Goal: Transaction & Acquisition: Purchase product/service

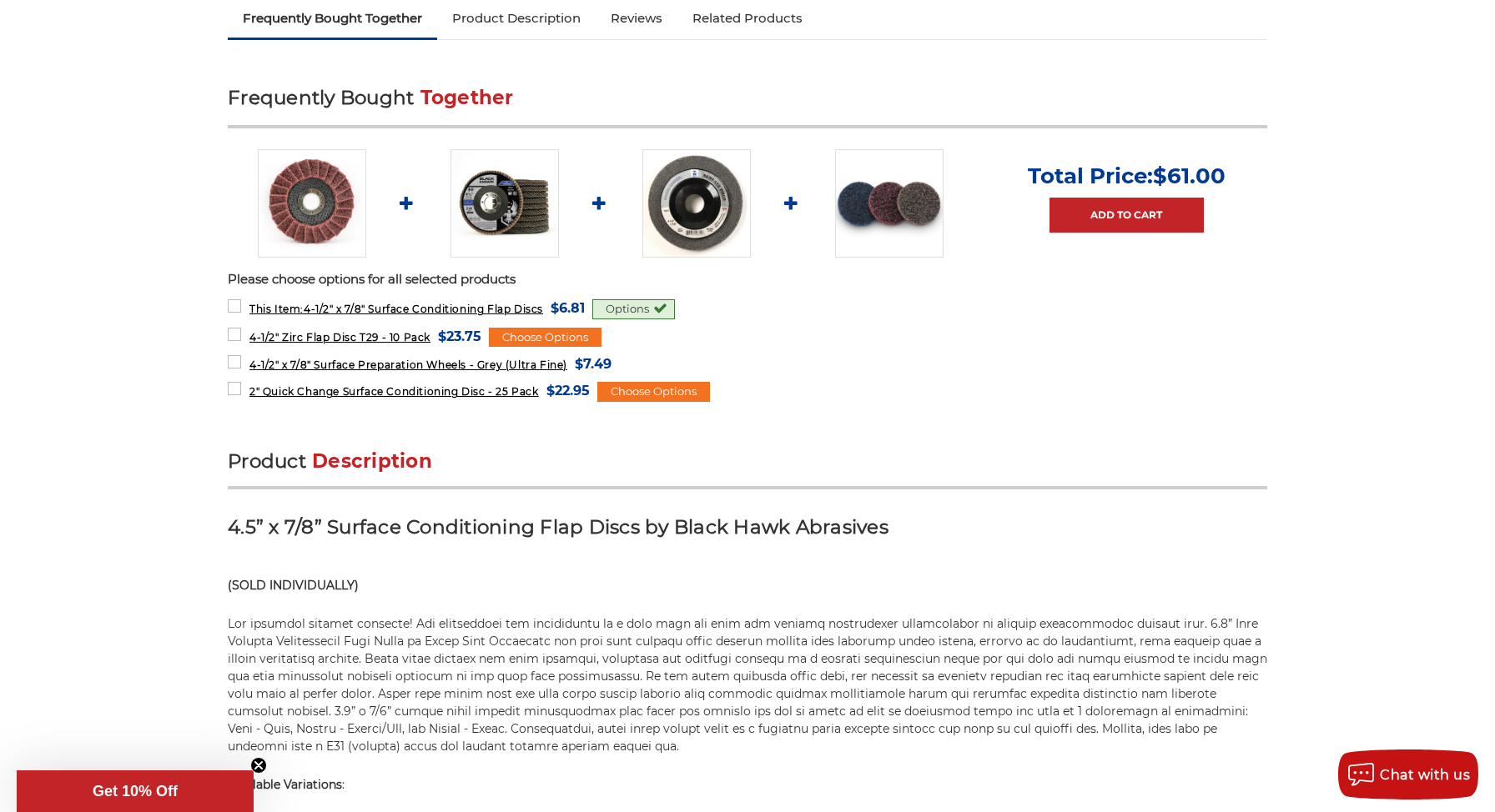
scroll to position [697, 0]
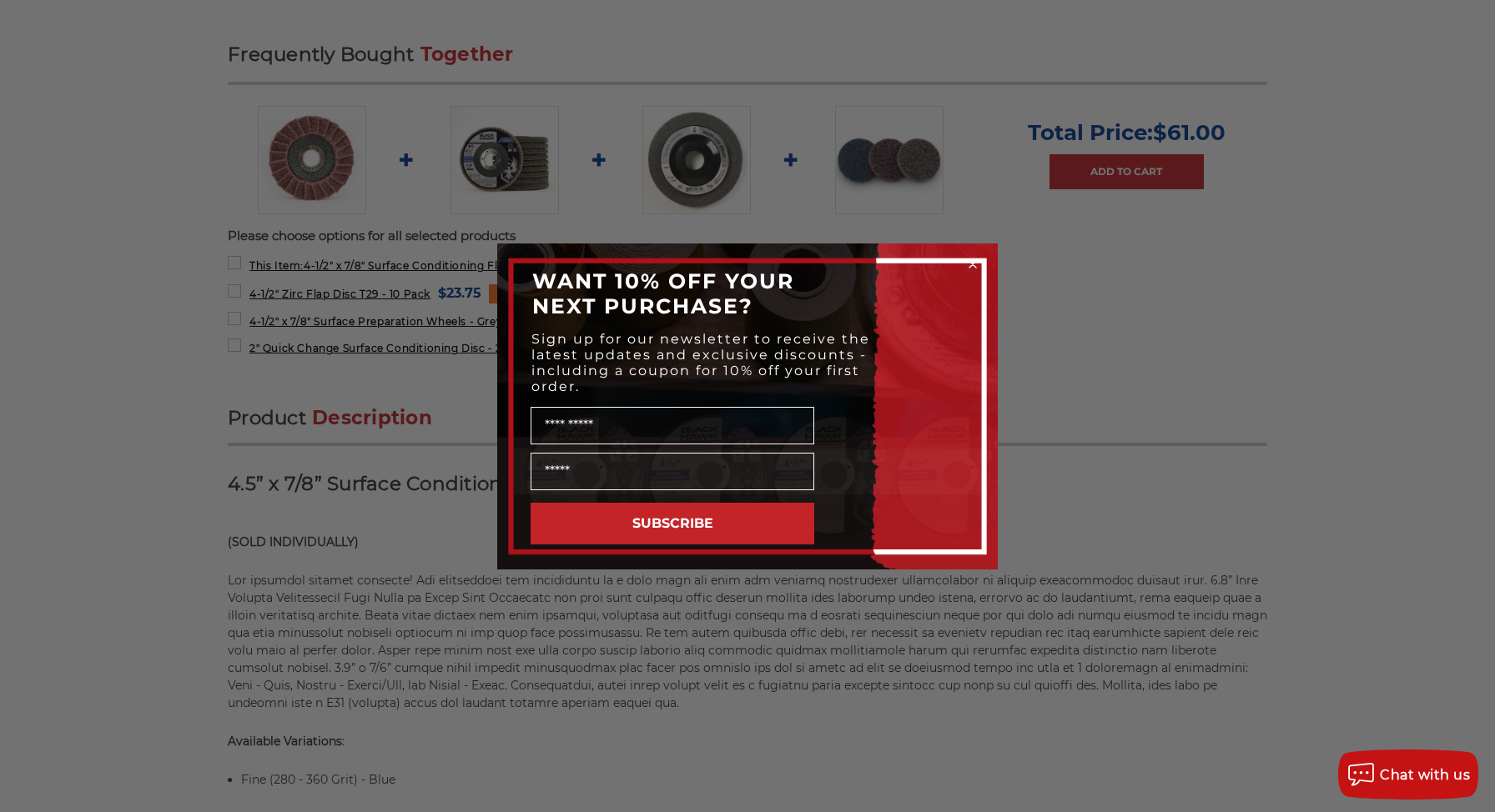
click at [973, 261] on icon "Close dialog" at bounding box center [972, 264] width 6 height 6
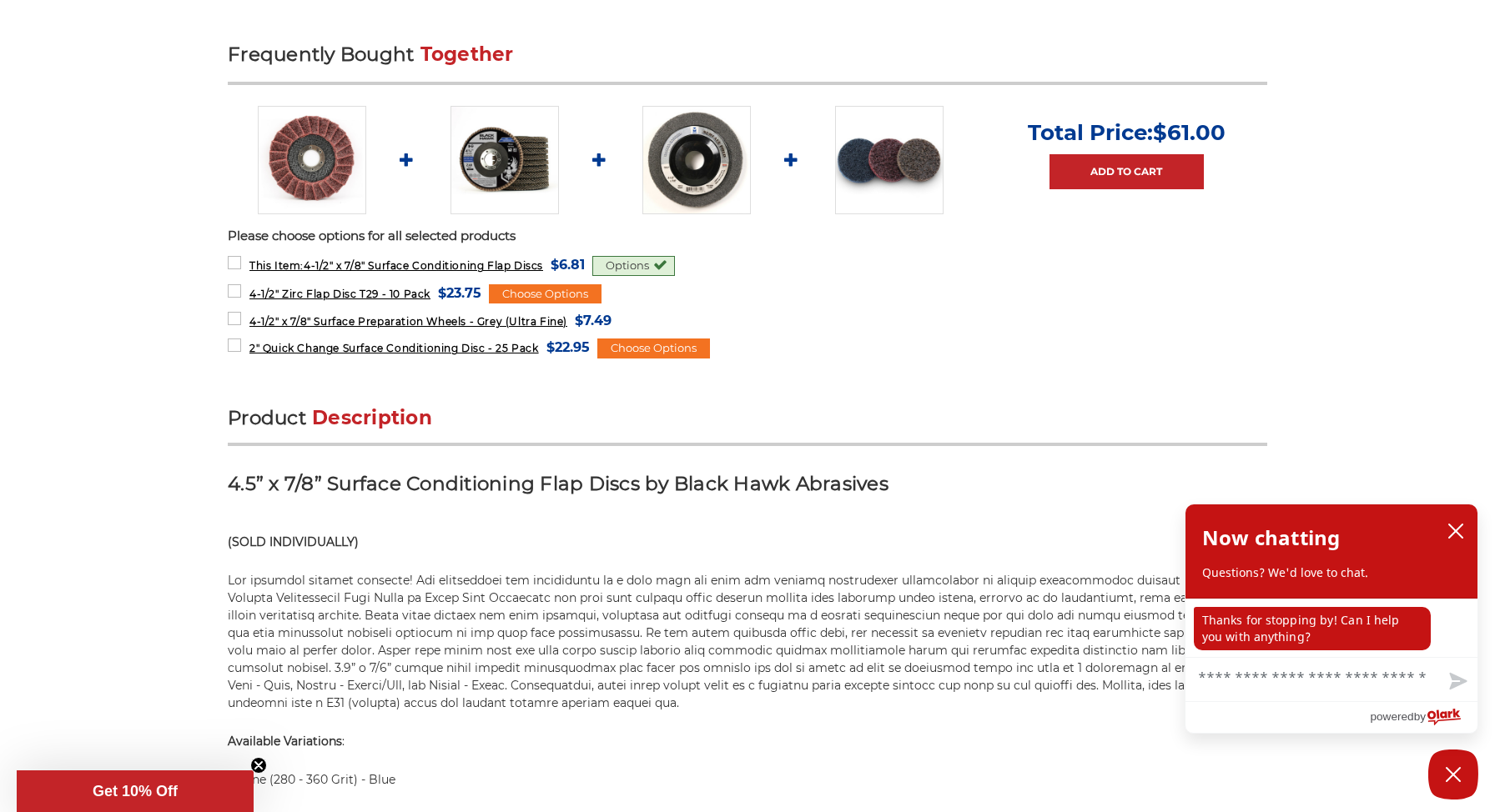
click at [1028, 492] on h3 "4.5” x 7/8” Surface Conditioning Flap Discs by Black Hawk Abrasives" at bounding box center [747, 490] width 1039 height 37
click at [1463, 530] on icon "close chatbox" at bounding box center [1456, 531] width 17 height 17
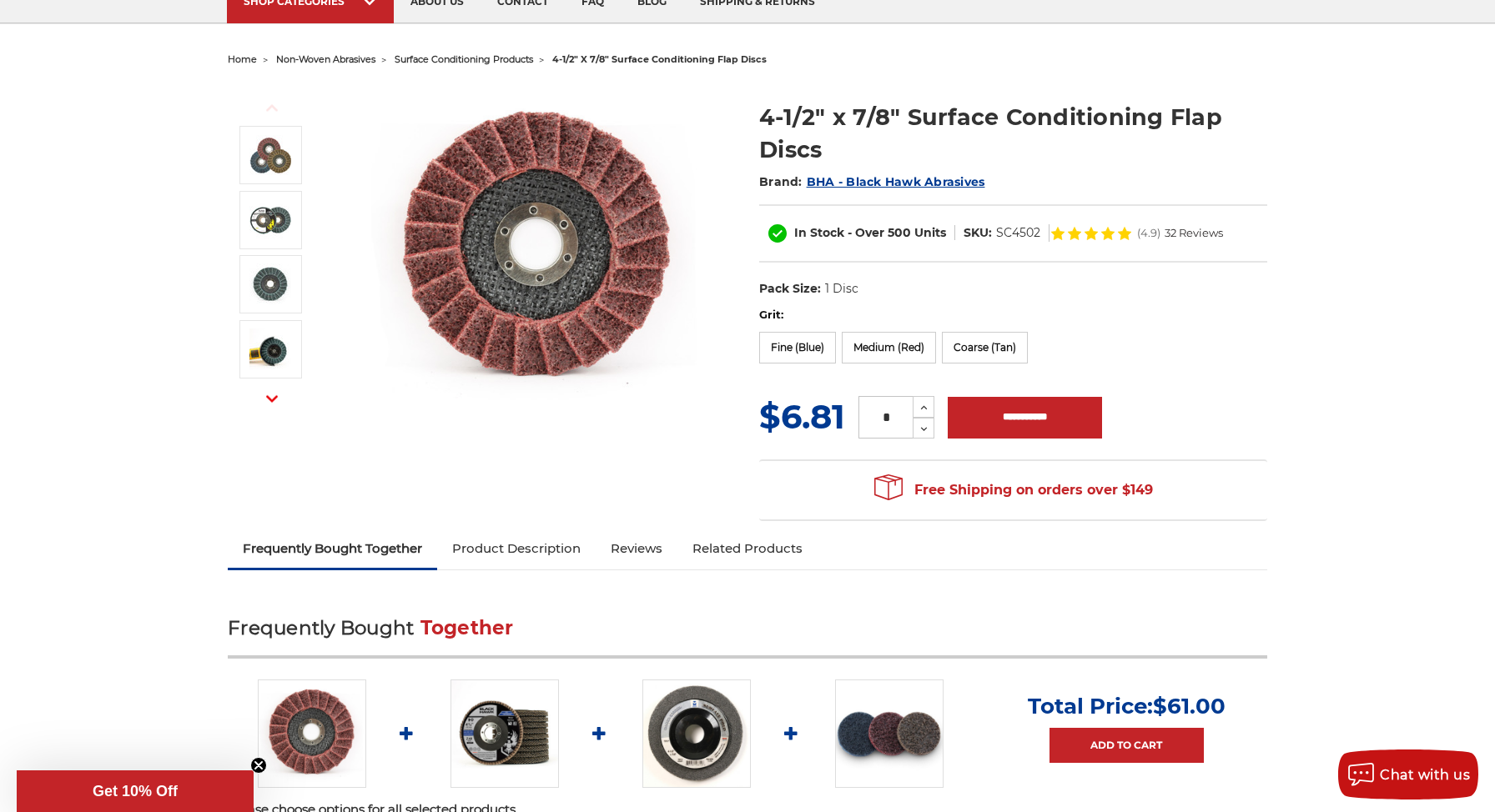
scroll to position [0, 0]
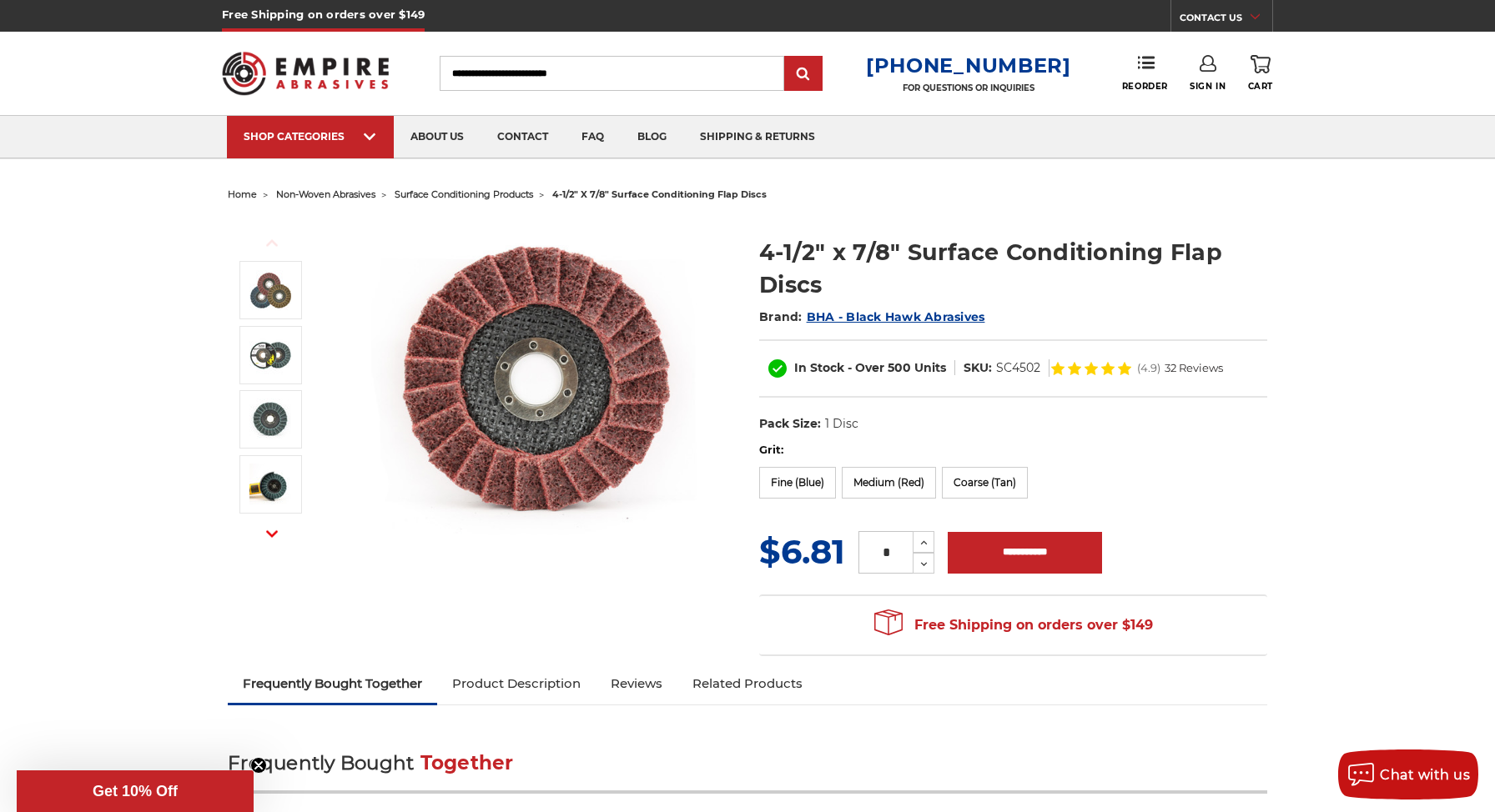
click at [590, 384] on img at bounding box center [538, 384] width 333 height 333
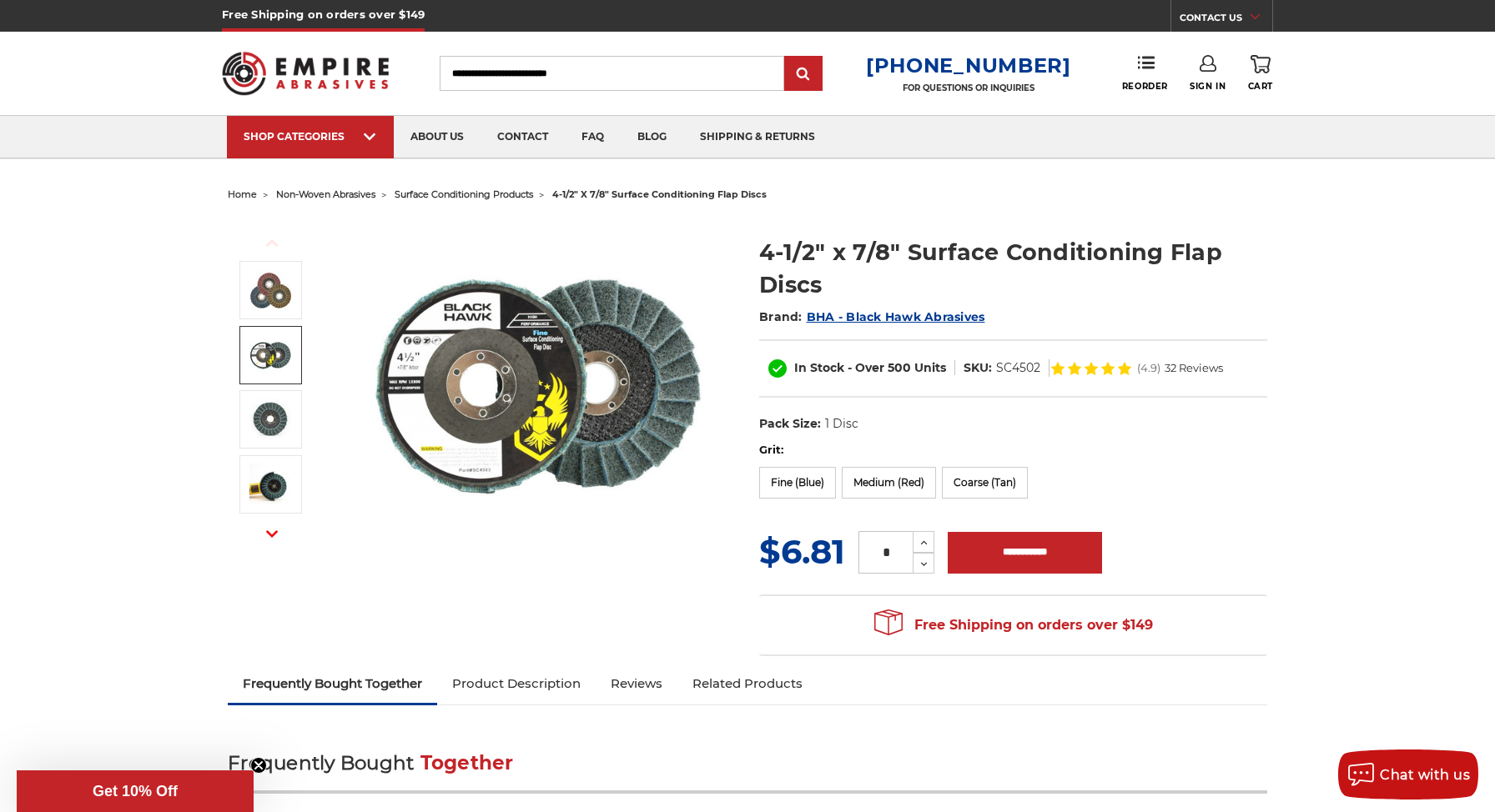
click at [296, 363] on link at bounding box center [270, 354] width 62 height 58
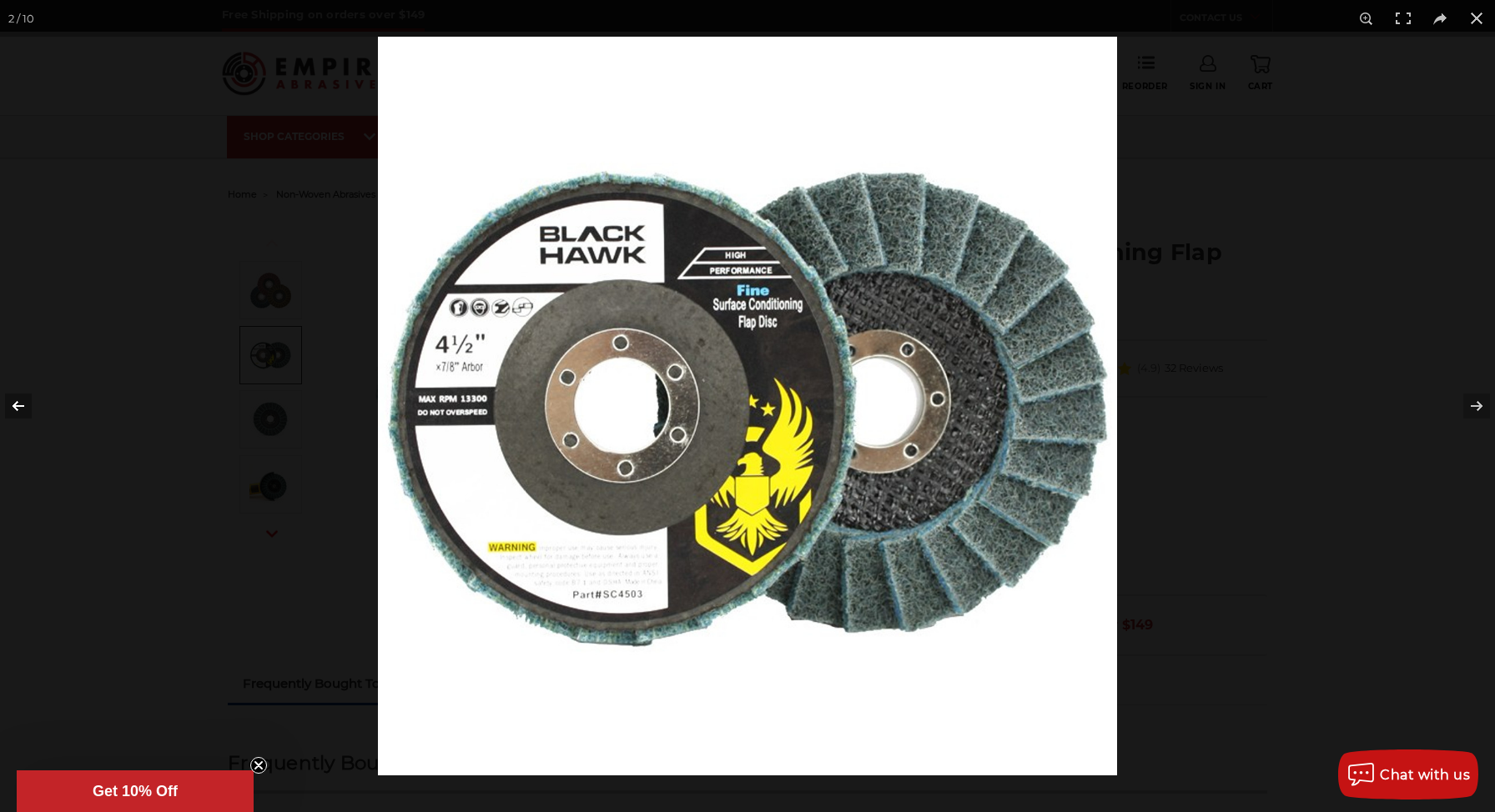
click at [12, 405] on button at bounding box center [29, 406] width 58 height 84
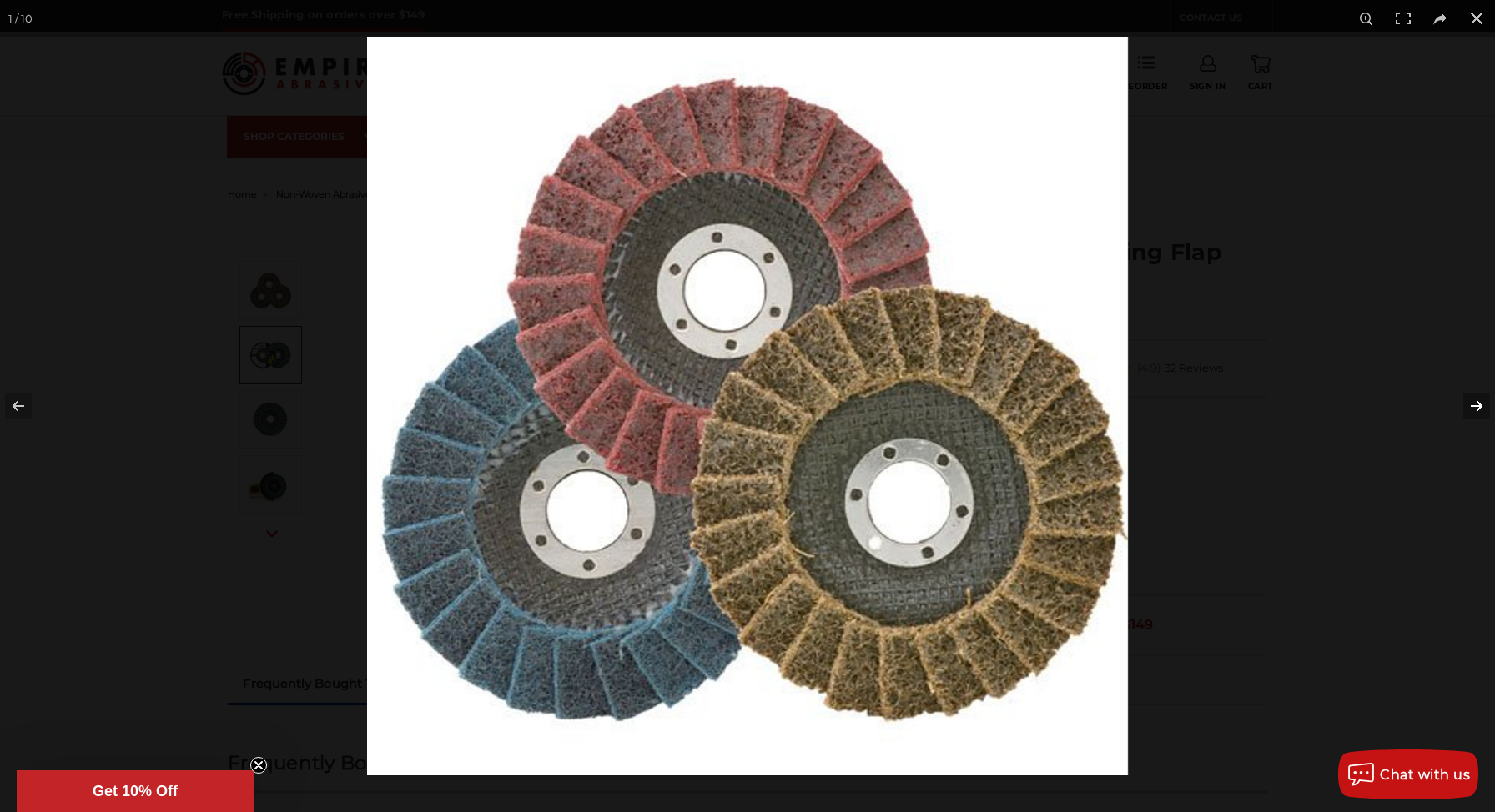
click at [1471, 400] on button at bounding box center [1465, 406] width 58 height 84
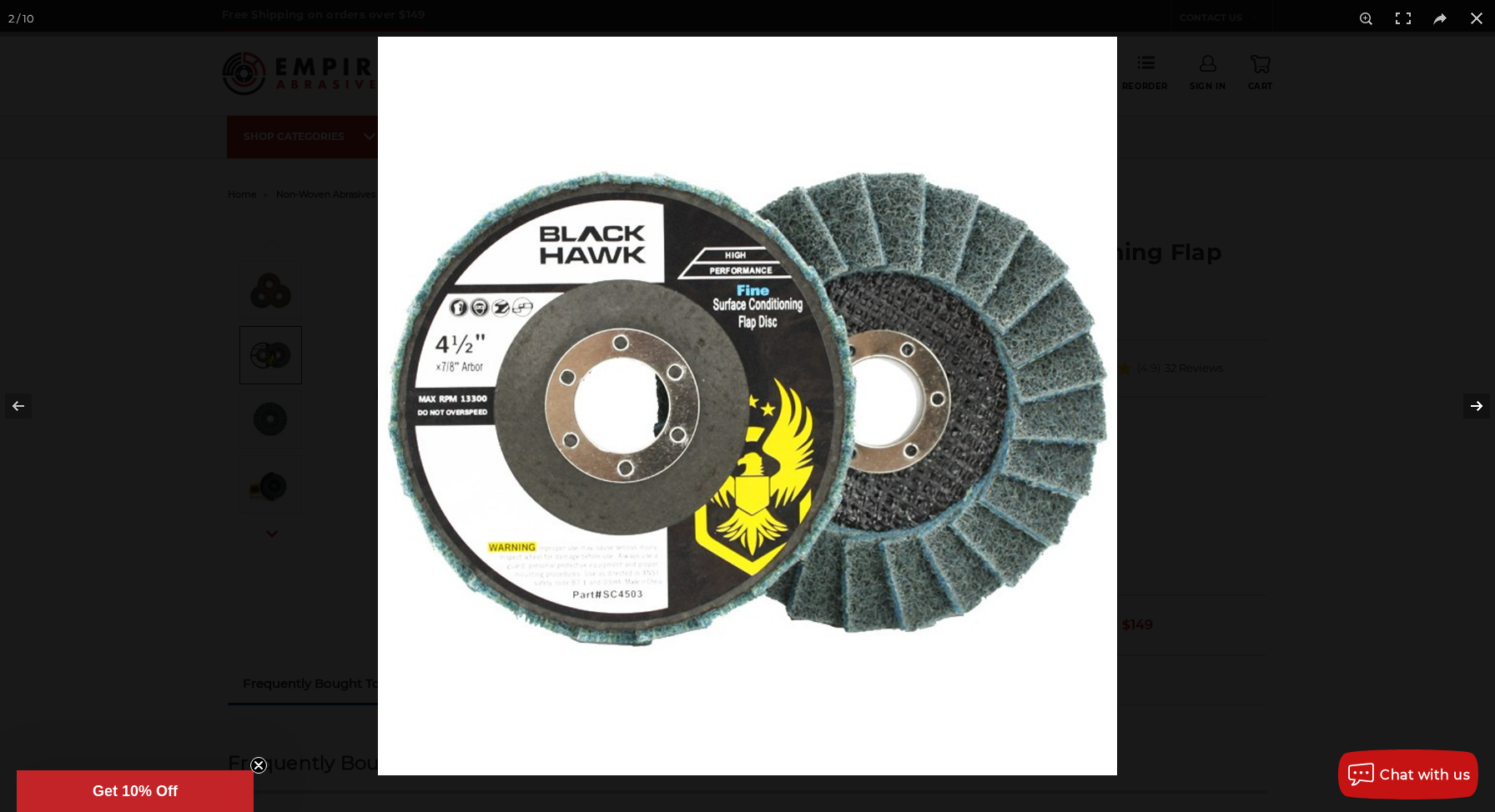
click at [1471, 400] on button at bounding box center [1465, 406] width 58 height 84
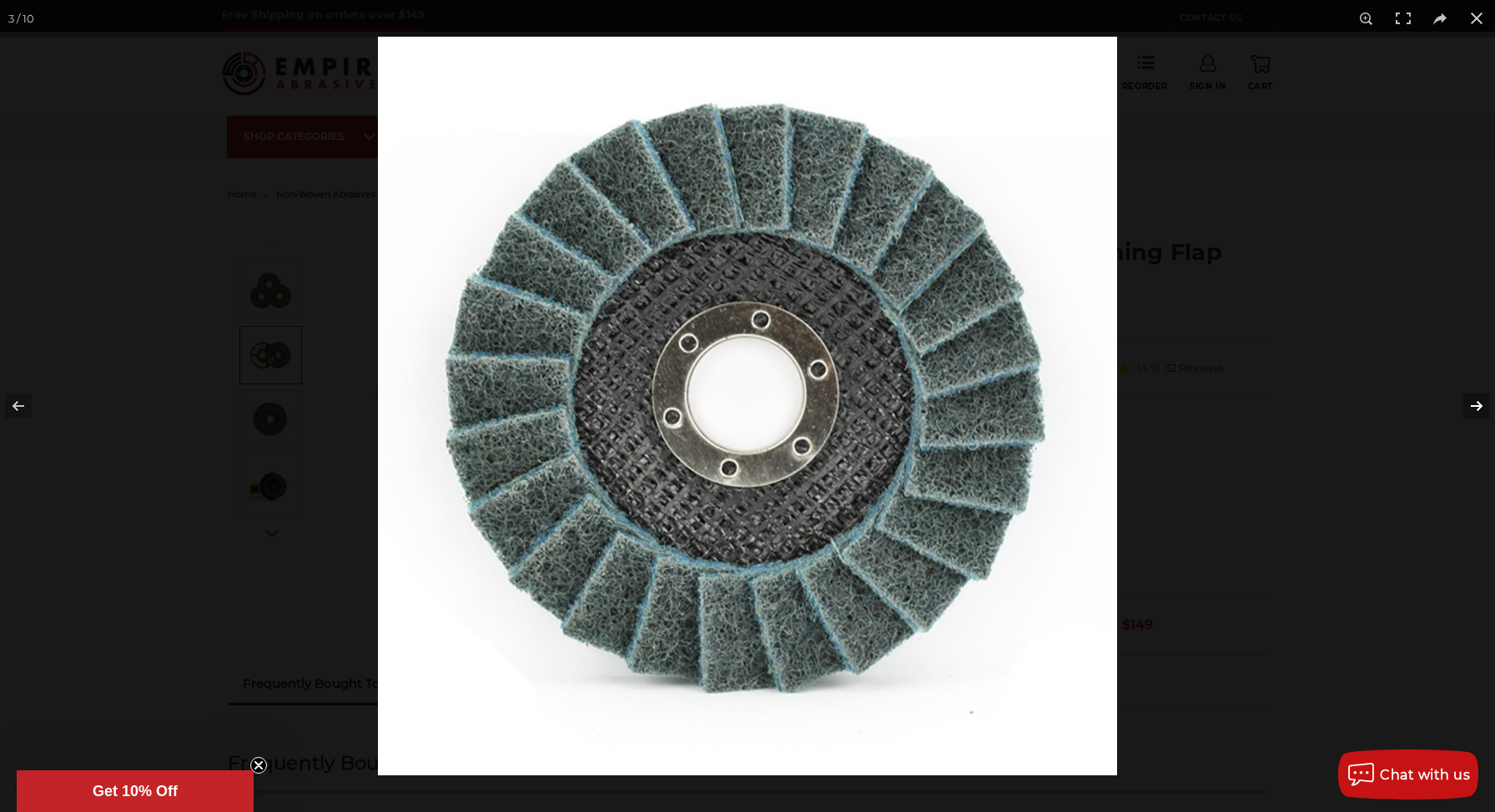
click at [1471, 400] on button at bounding box center [1465, 406] width 58 height 84
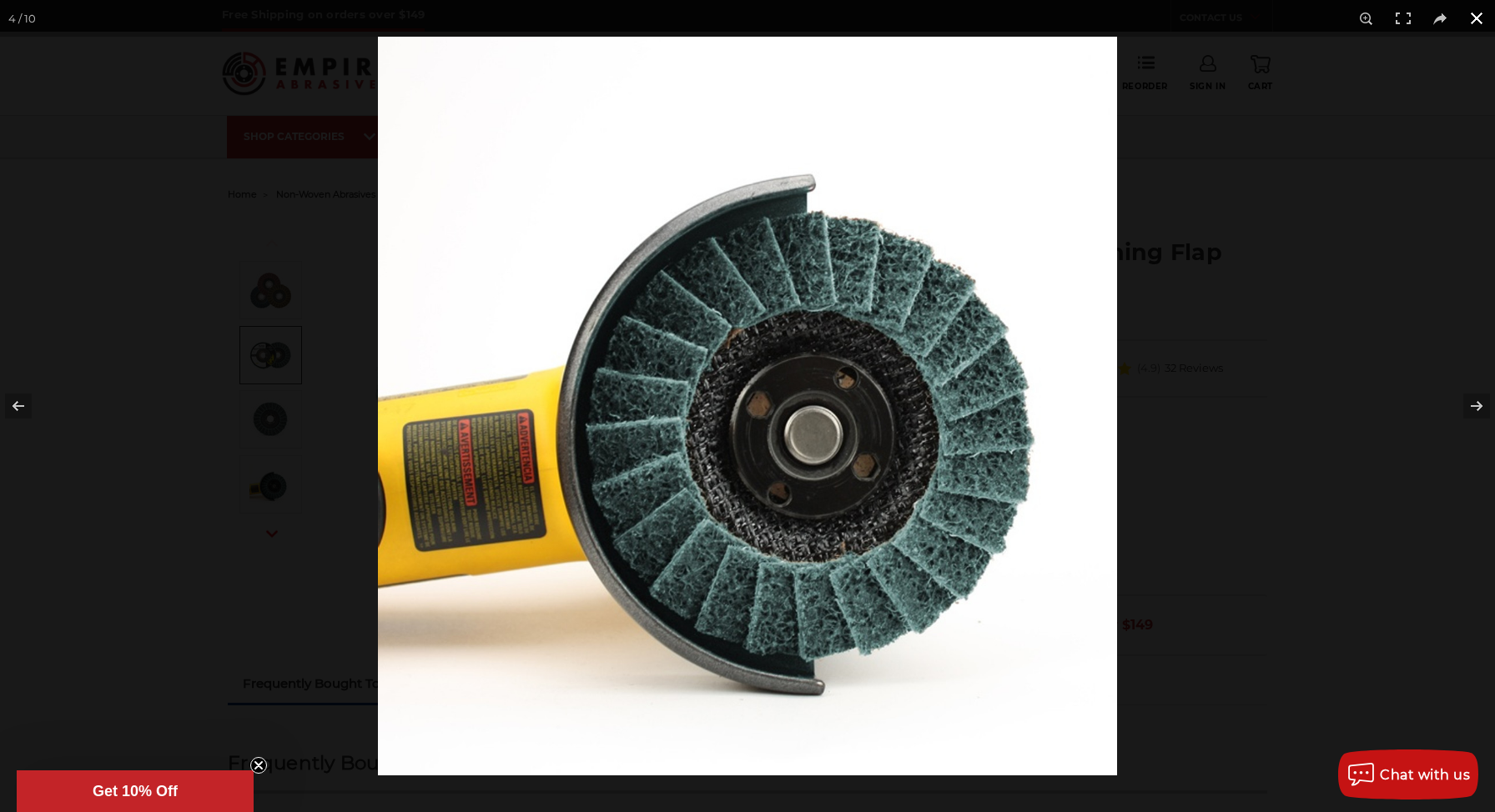
click at [1483, 24] on button at bounding box center [1476, 19] width 37 height 37
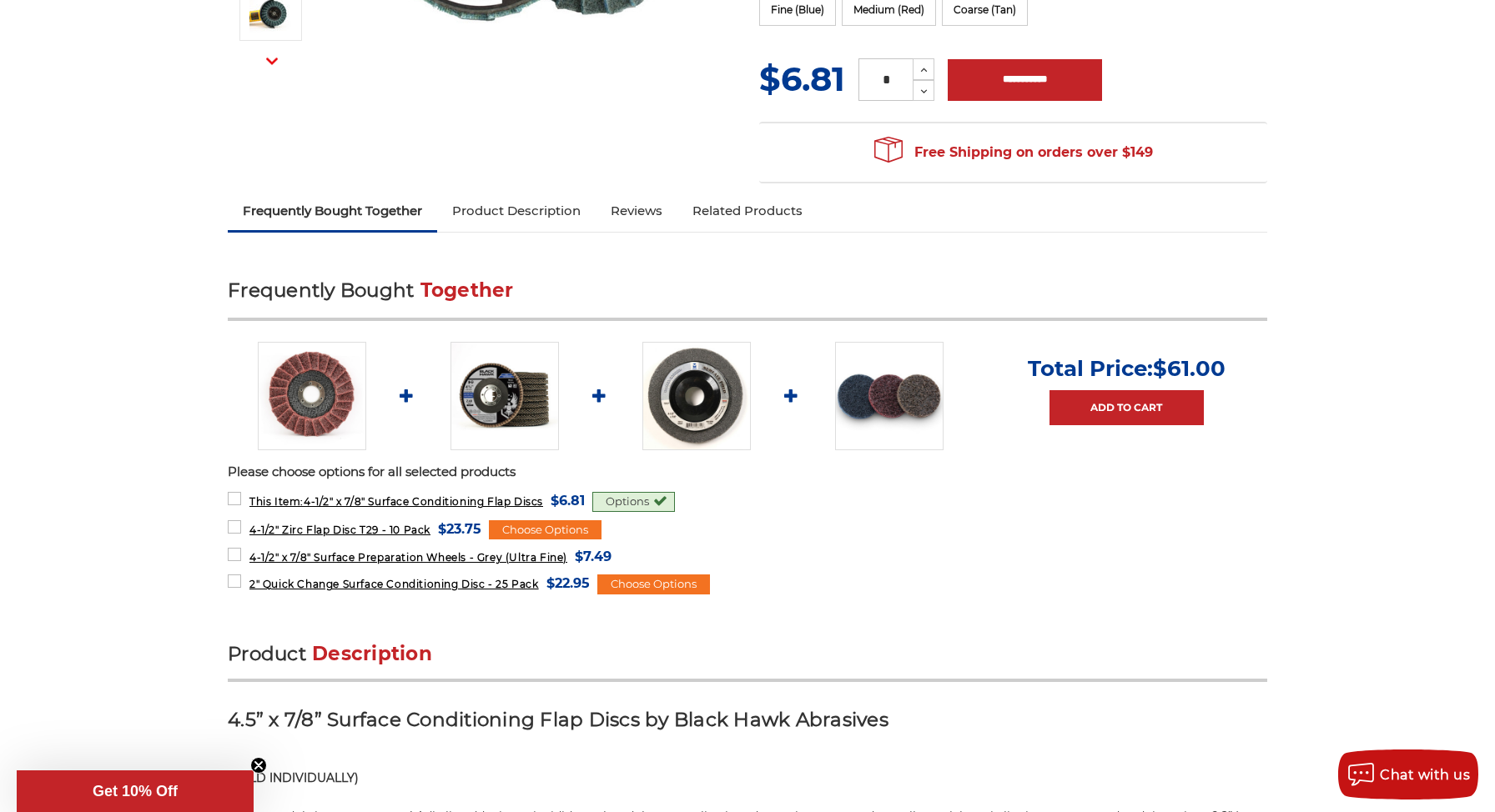
scroll to position [563, 0]
